Goal: Check status: Check status

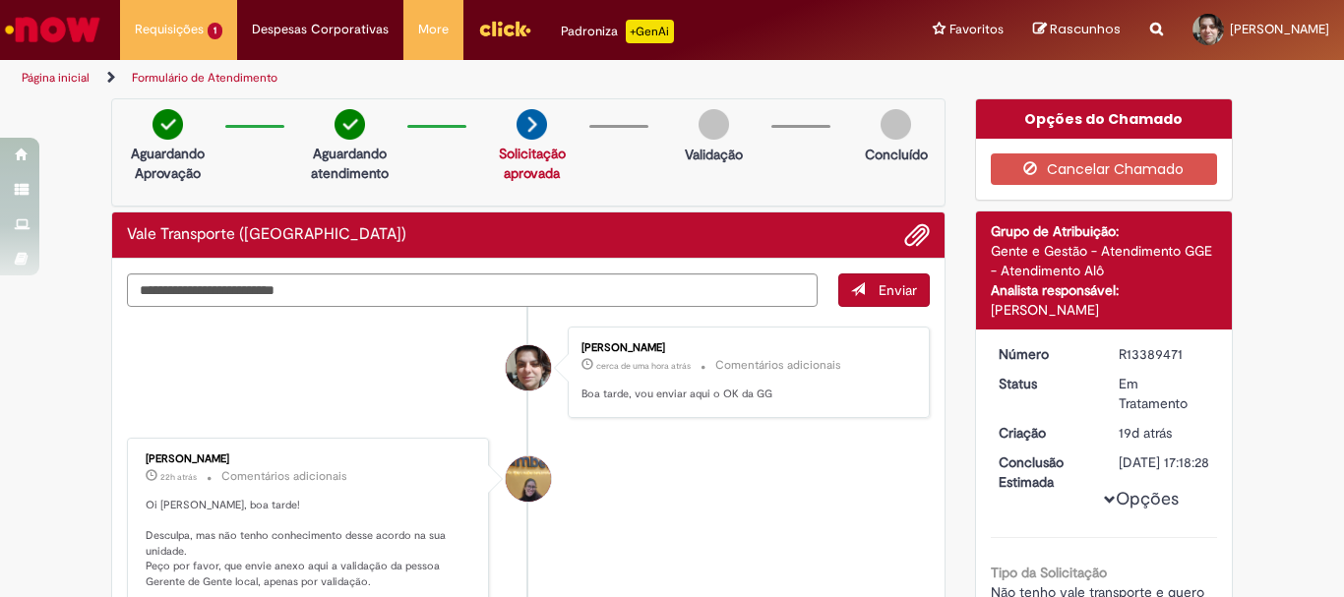
click at [67, 26] on img "Ir para a Homepage" at bounding box center [52, 29] width 101 height 39
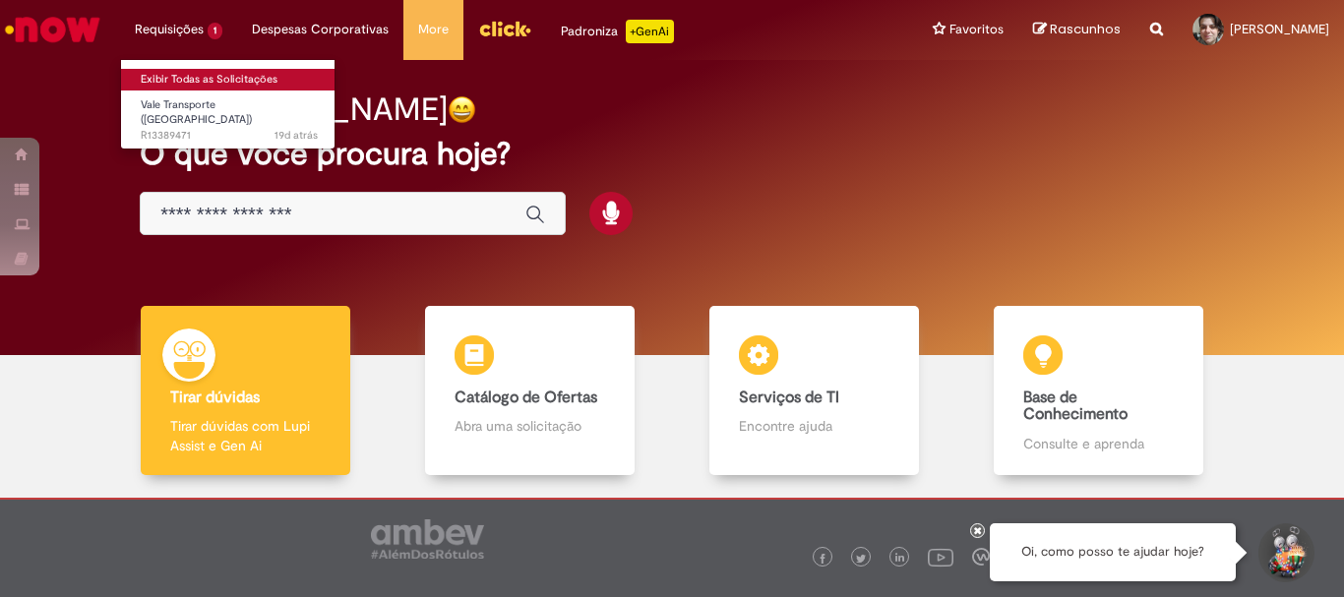
click at [187, 72] on link "Exibir Todas as Solicitações" at bounding box center [229, 80] width 216 height 22
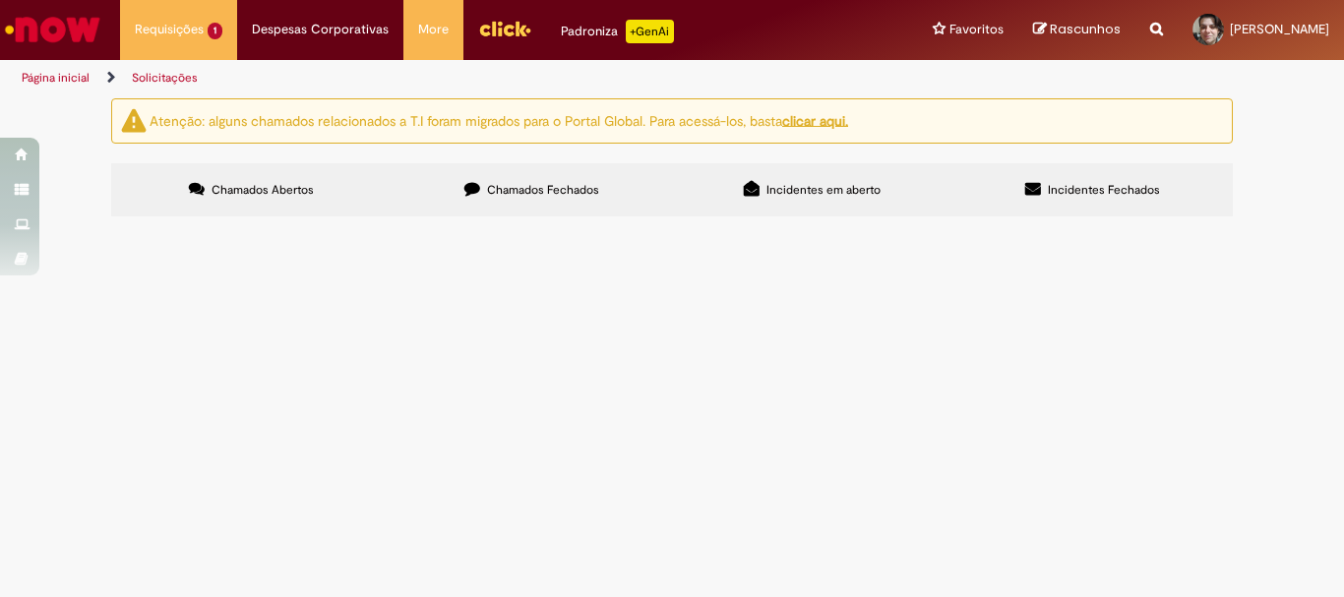
click at [823, 120] on u "clicar aqui." at bounding box center [815, 120] width 66 height 18
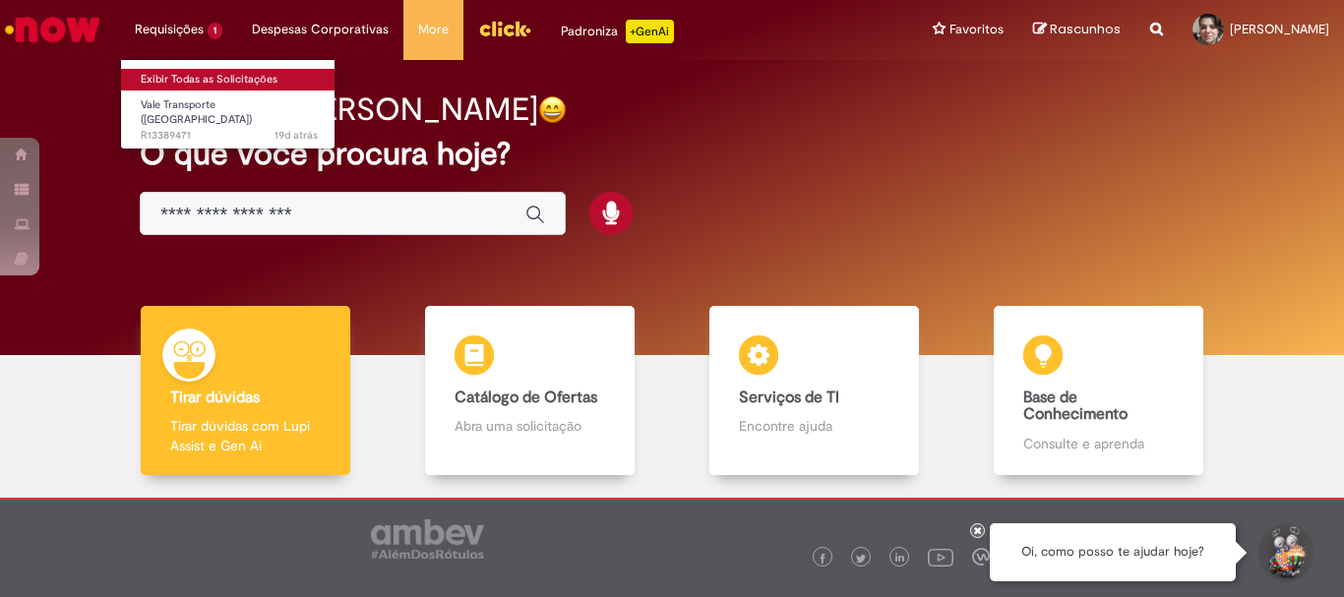
click at [174, 77] on link "Exibir Todas as Solicitações" at bounding box center [229, 80] width 216 height 22
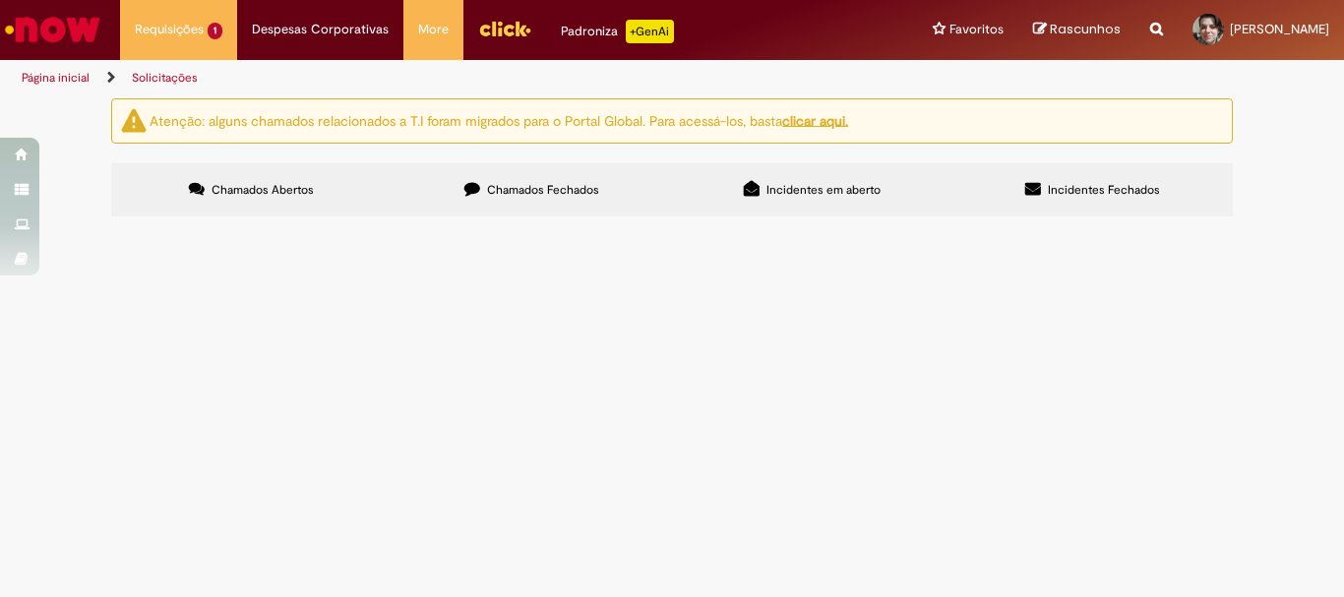
click at [822, 110] on div "Atenção: alguns chamados relacionados a T.I foram migrados para o Portal Global…" at bounding box center [672, 120] width 1122 height 45
click at [835, 121] on u "clicar aqui." at bounding box center [815, 120] width 66 height 18
click at [572, 186] on span "Chamados Fechados" at bounding box center [543, 190] width 112 height 16
click at [802, 187] on span "Incidentes em aberto" at bounding box center [824, 190] width 114 height 16
click at [1037, 191] on icon at bounding box center [1033, 189] width 16 height 16
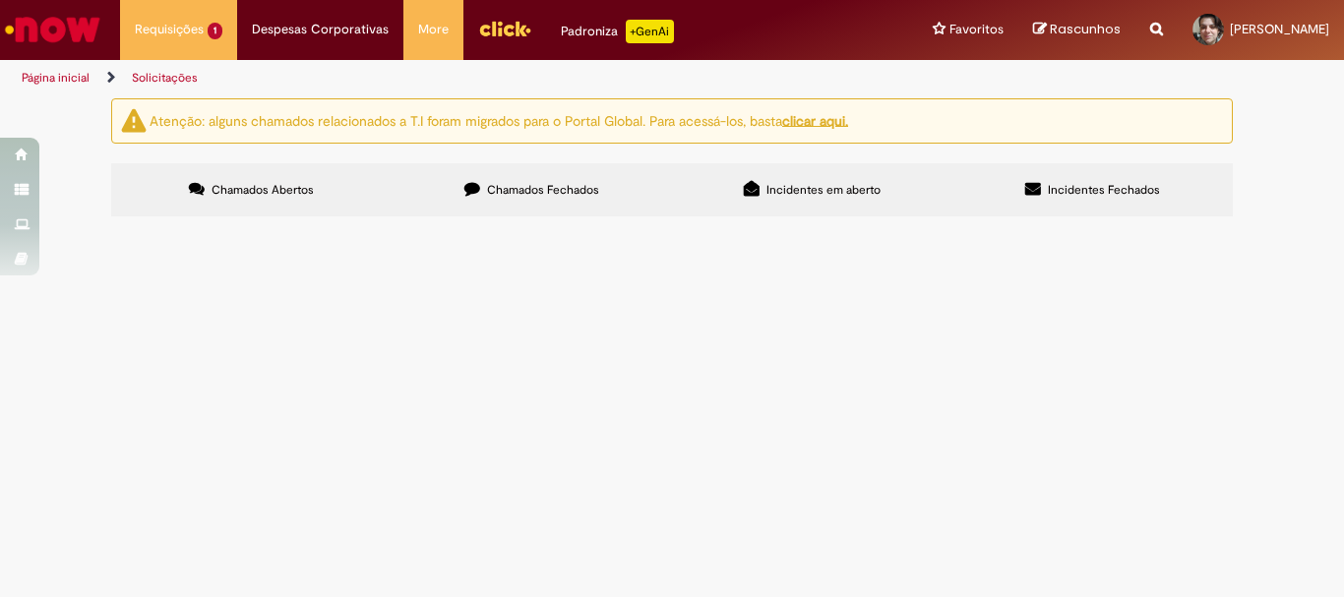
click at [0, 0] on td "O funcionário solicitou a compra de produtos e não subiu o pedido no sistema de…" at bounding box center [0, 0] width 0 height 0
click at [0, 0] on td "Minha requisição está com erro" at bounding box center [0, 0] width 0 height 0
click at [0, 0] on span "Minha requisição está com erro" at bounding box center [0, 0] width 0 height 0
click at [0, 0] on td "20/08/2025 09:01:25" at bounding box center [0, 0] width 0 height 0
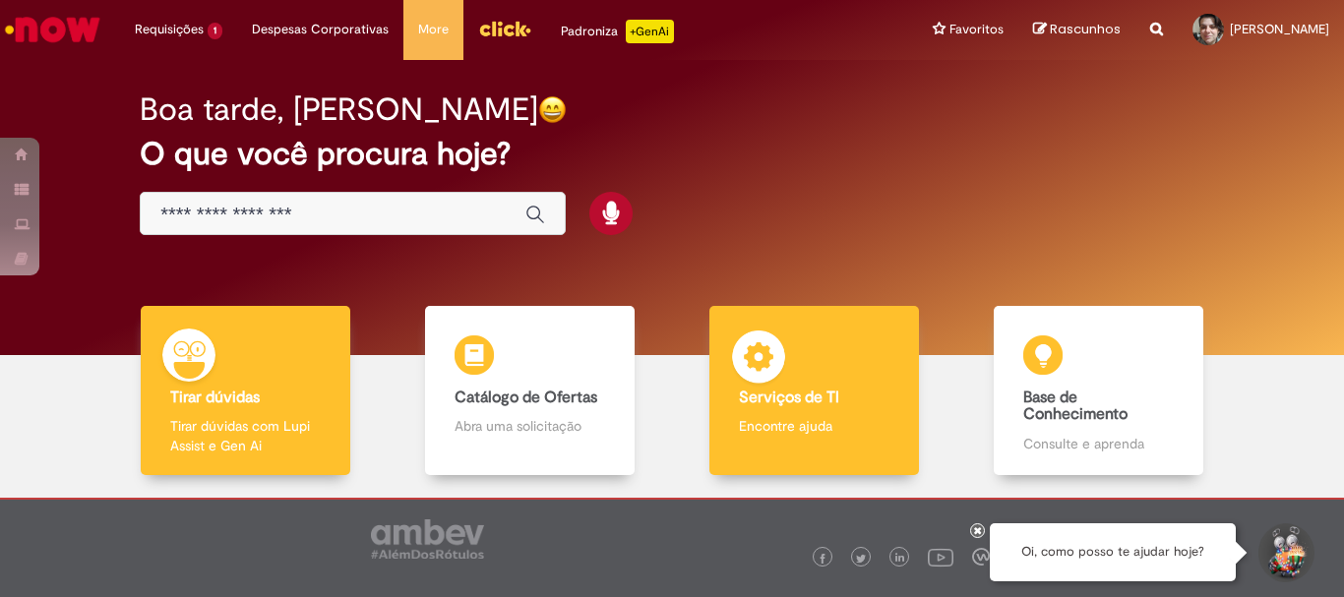
click at [867, 397] on h4 "Serviços de TI" at bounding box center [814, 399] width 150 height 18
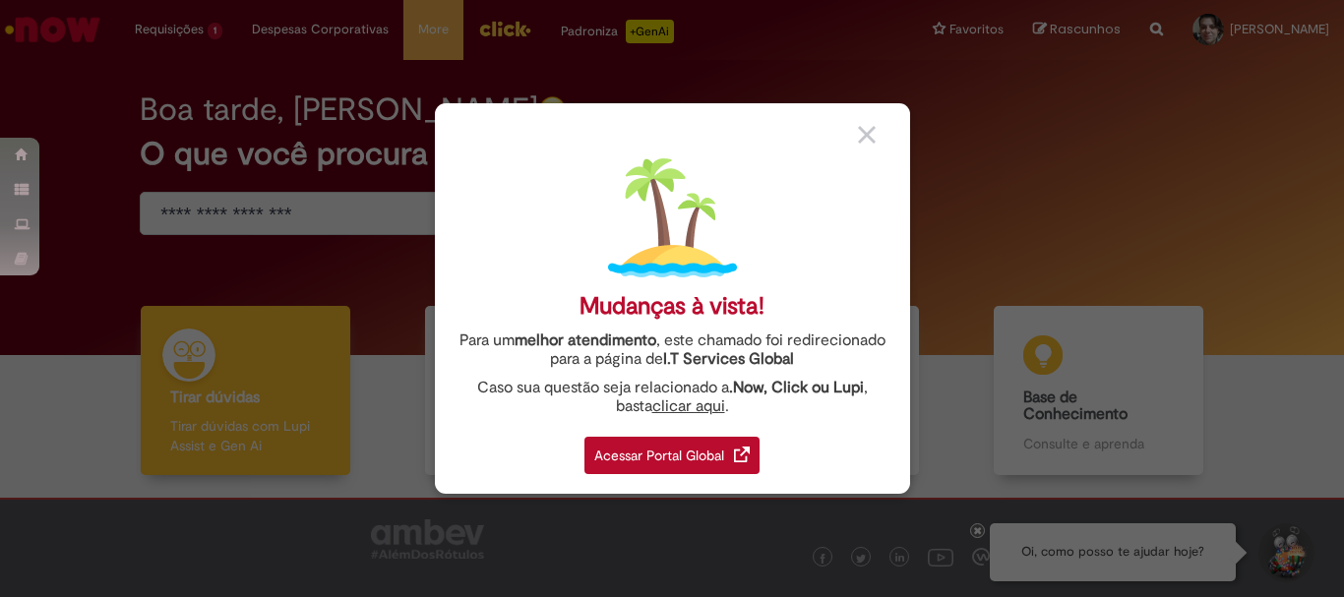
click at [705, 450] on div "Acessar Portal Global" at bounding box center [672, 455] width 175 height 37
